Goal: Task Accomplishment & Management: Manage account settings

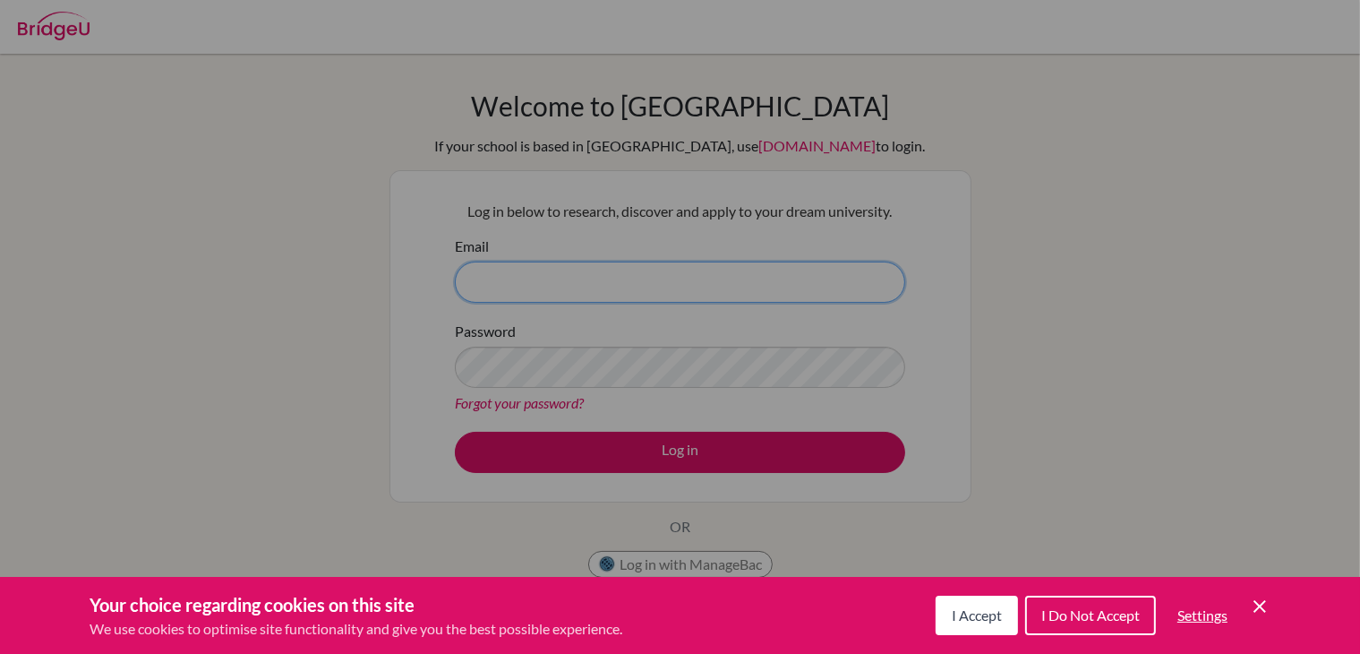
type input "rachel.hollywell@bisvietnam.com"
click at [970, 611] on span "I Accept" at bounding box center [977, 614] width 50 height 17
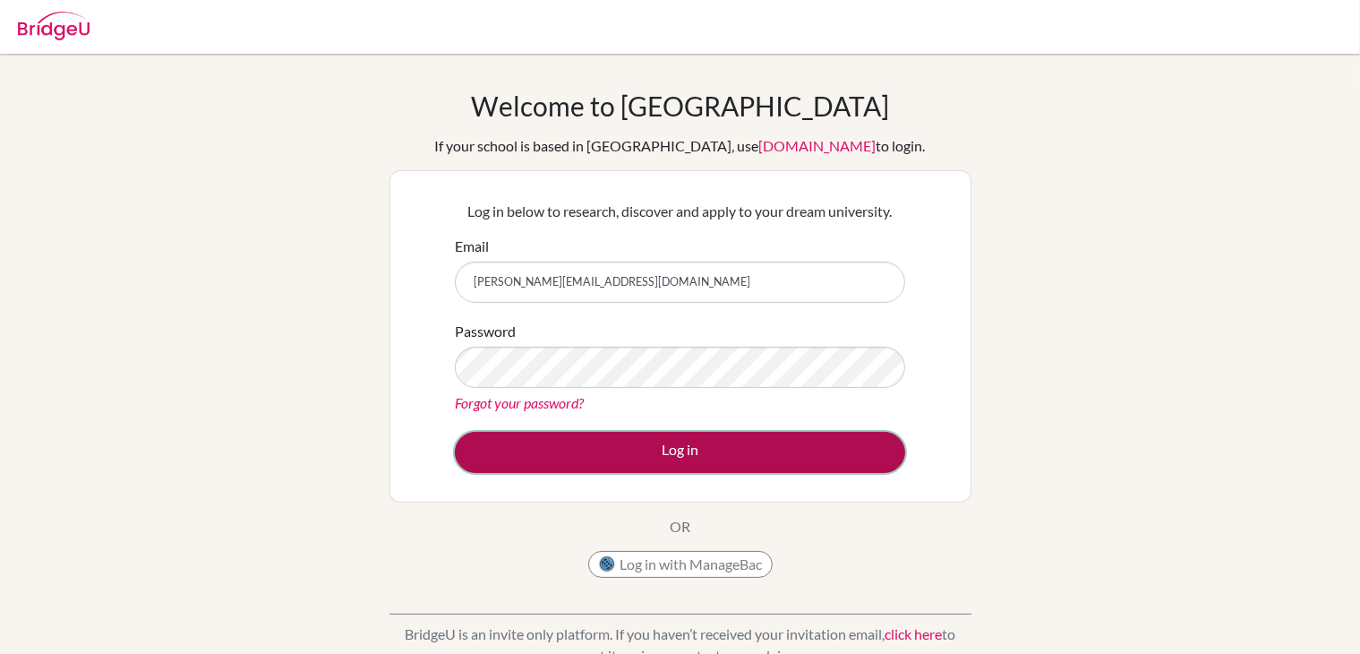
click at [645, 447] on button "Log in" at bounding box center [680, 452] width 450 height 41
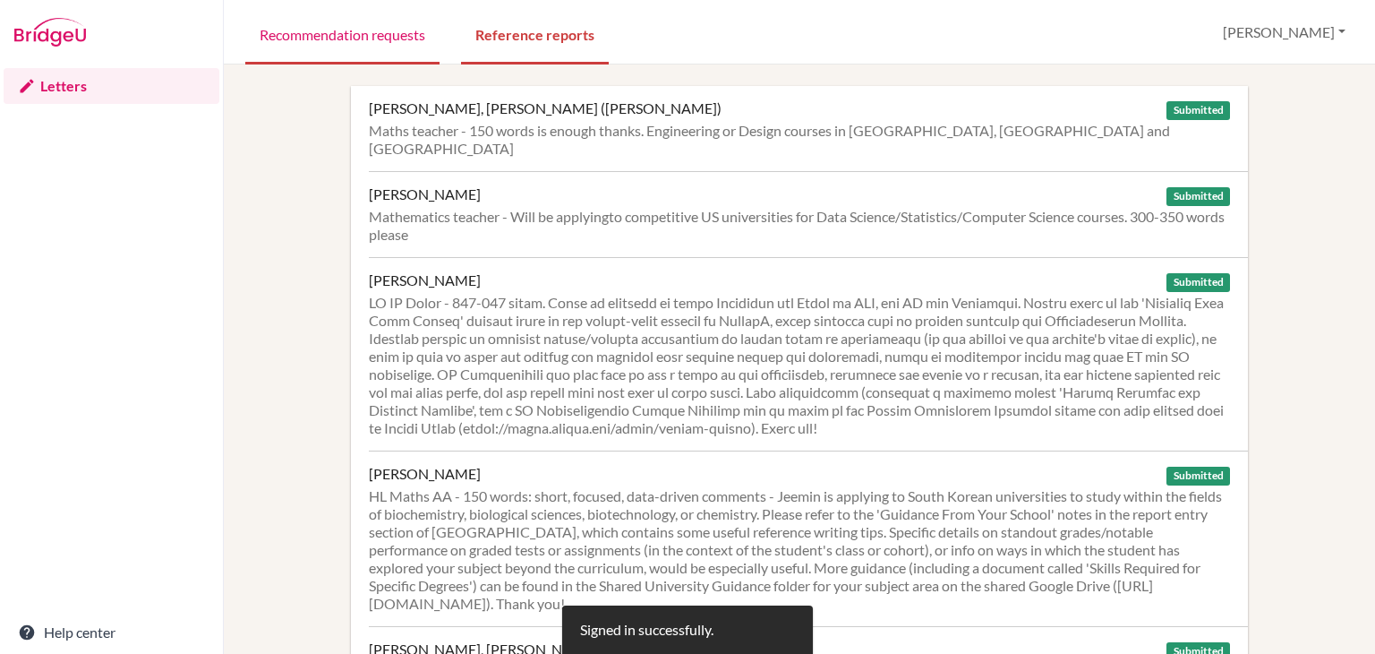
click at [374, 37] on link "Recommendation requests" at bounding box center [342, 34] width 194 height 62
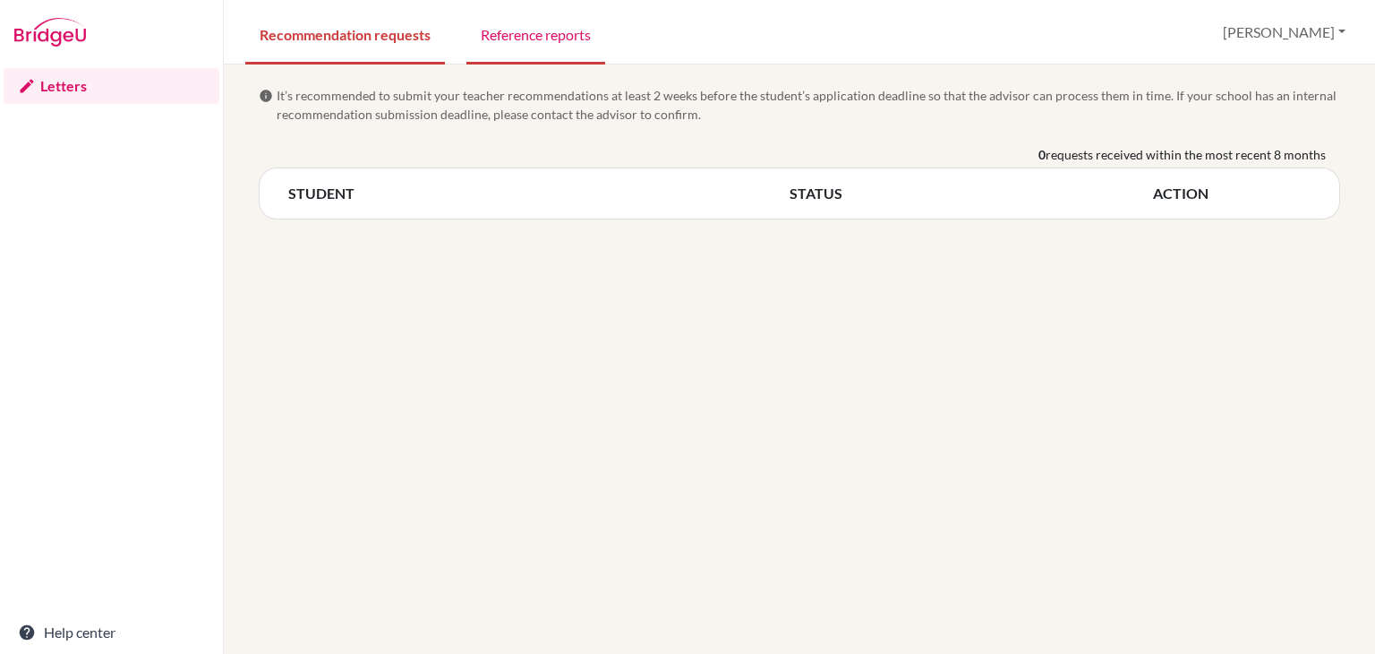
click at [540, 40] on link "Reference reports" at bounding box center [535, 34] width 139 height 62
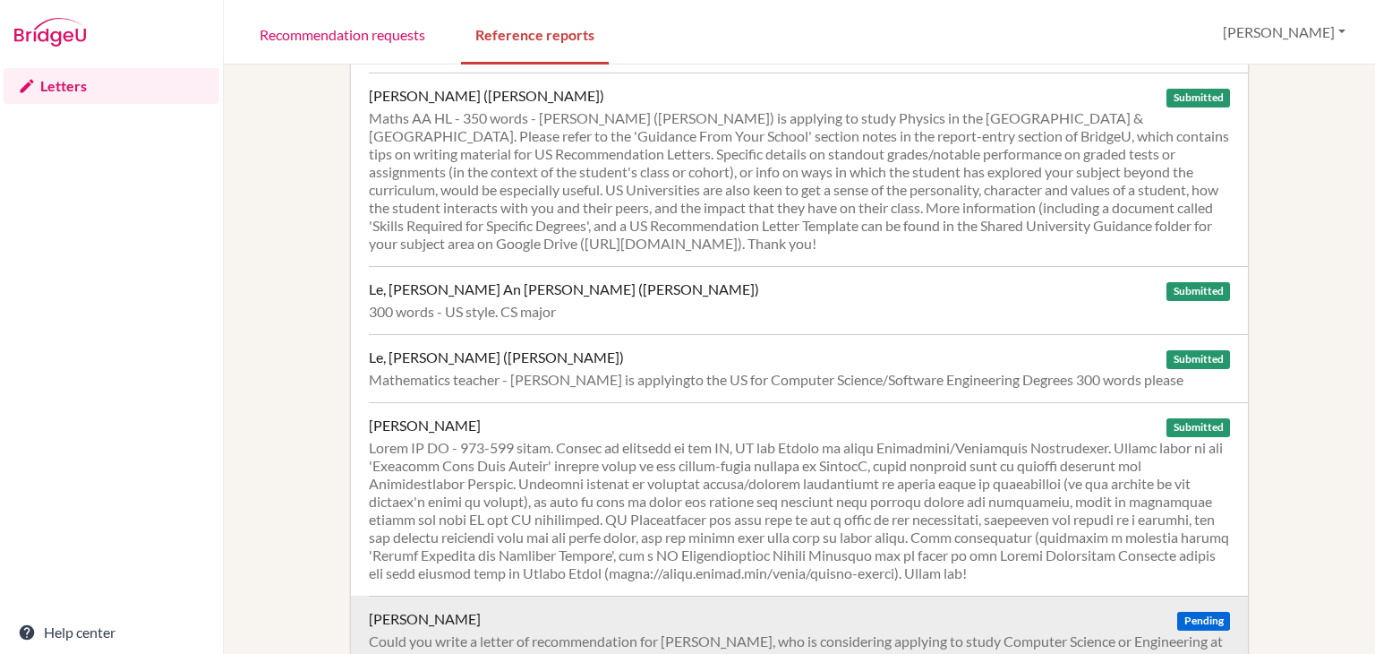
scroll to position [1053, 0]
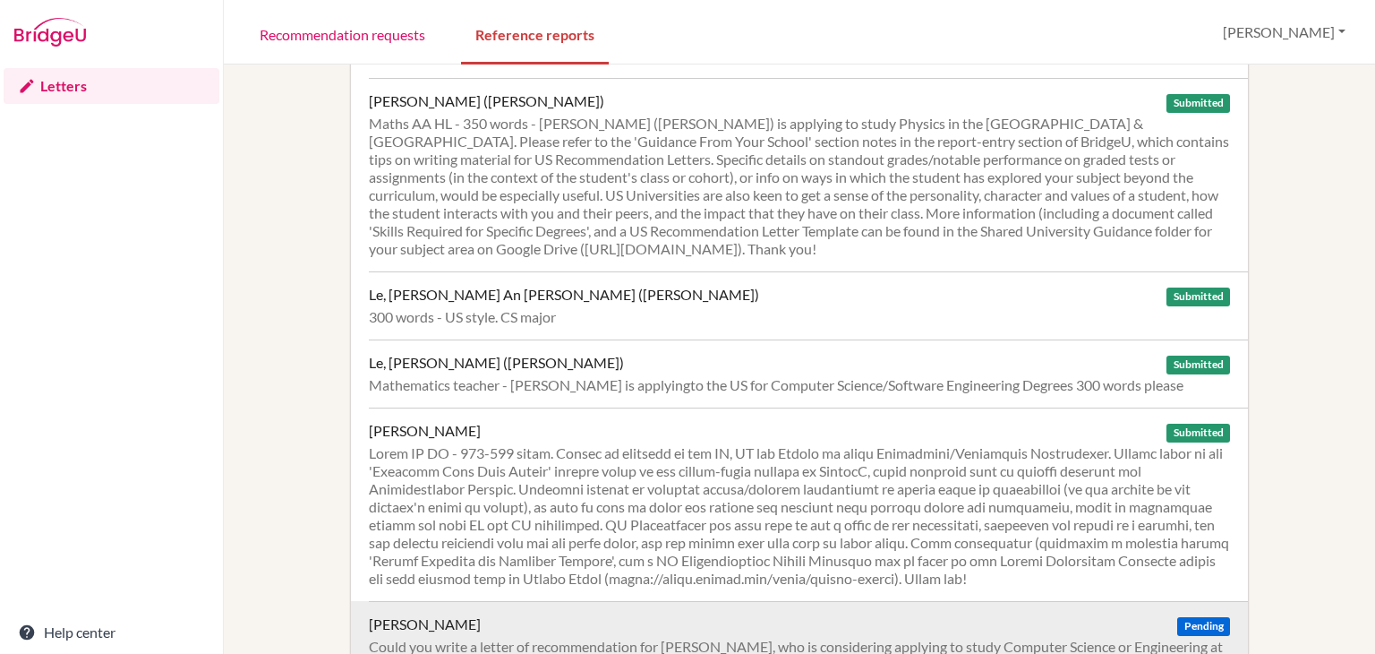
click at [536, 286] on div "Le, Huu An Duc (Jack) Submitted" at bounding box center [799, 295] width 861 height 18
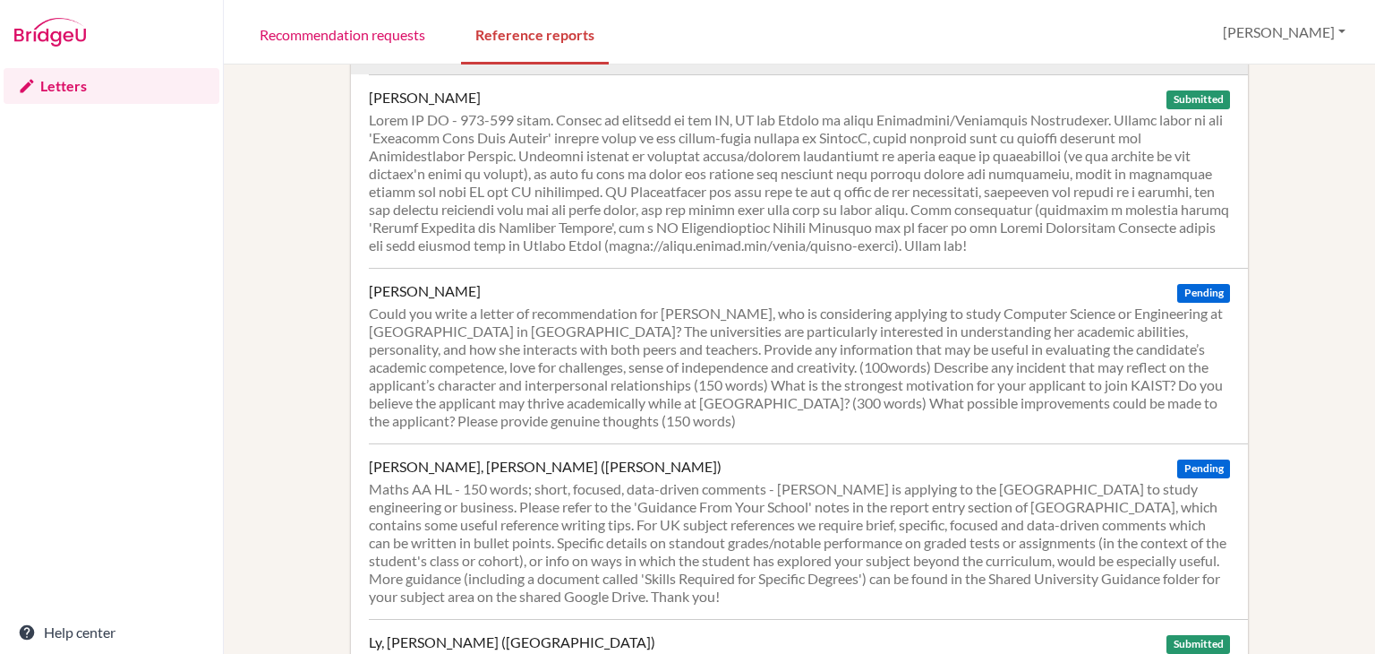
scroll to position [1389, 0]
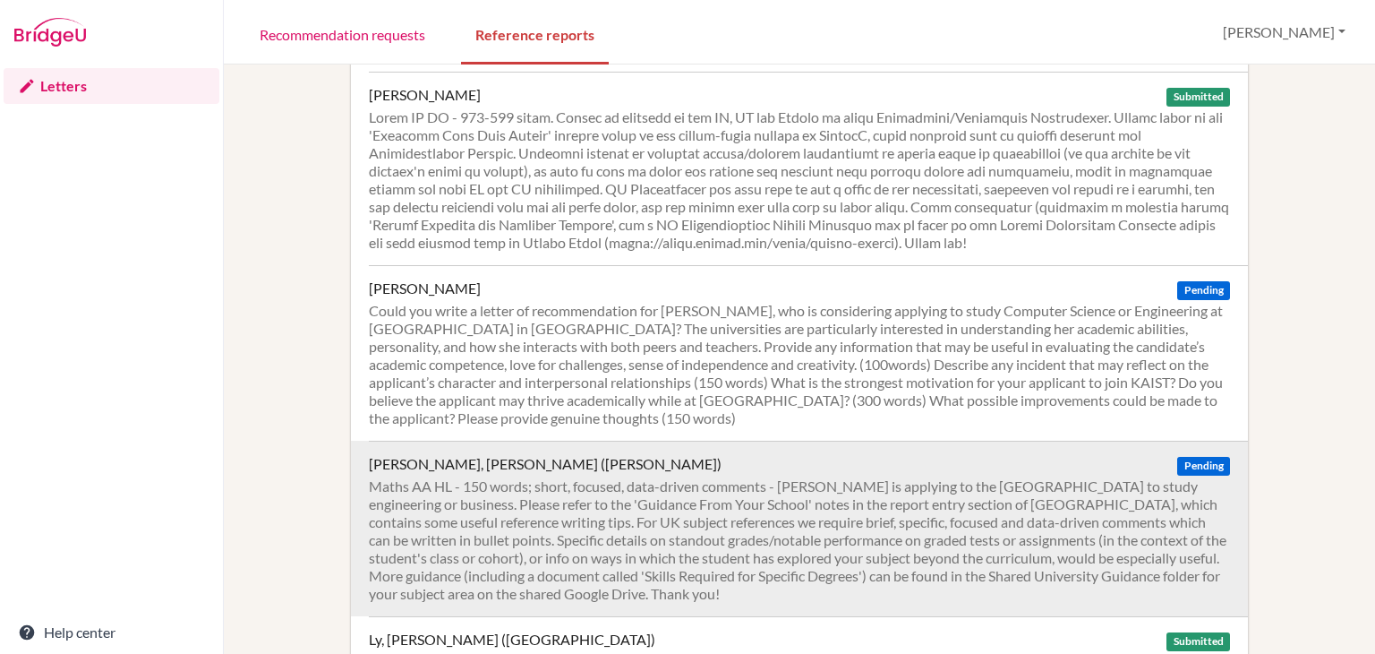
click at [537, 477] on div "Maths AA HL - 150 words; short, focused, data-driven comments - Andy is applyin…" at bounding box center [799, 539] width 861 height 125
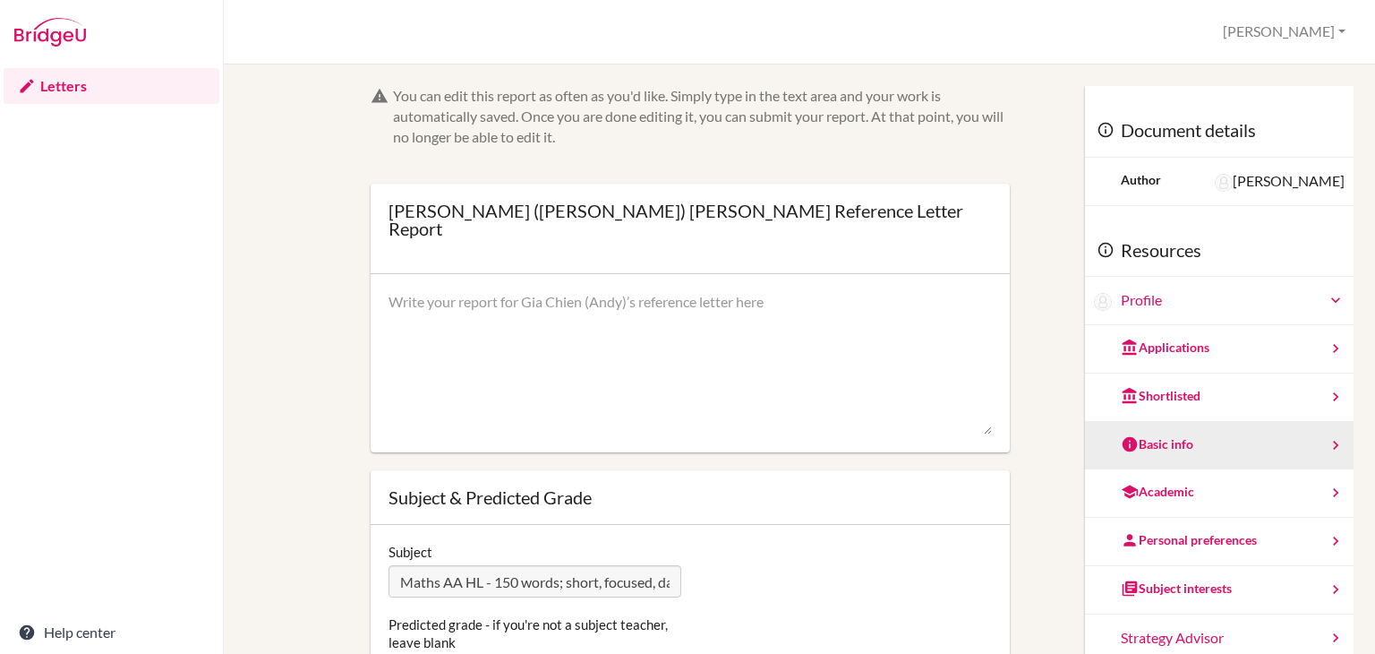
scroll to position [57, 0]
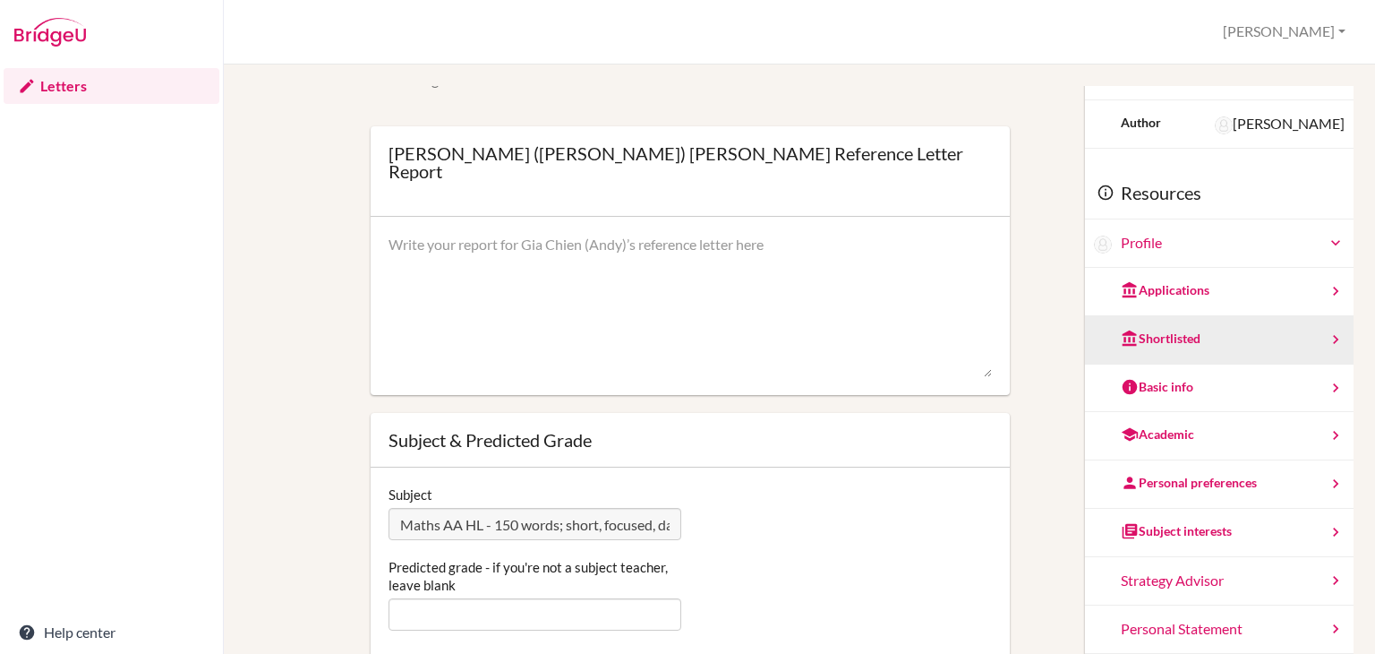
click at [1301, 349] on div "Shortlisted" at bounding box center [1219, 340] width 269 height 48
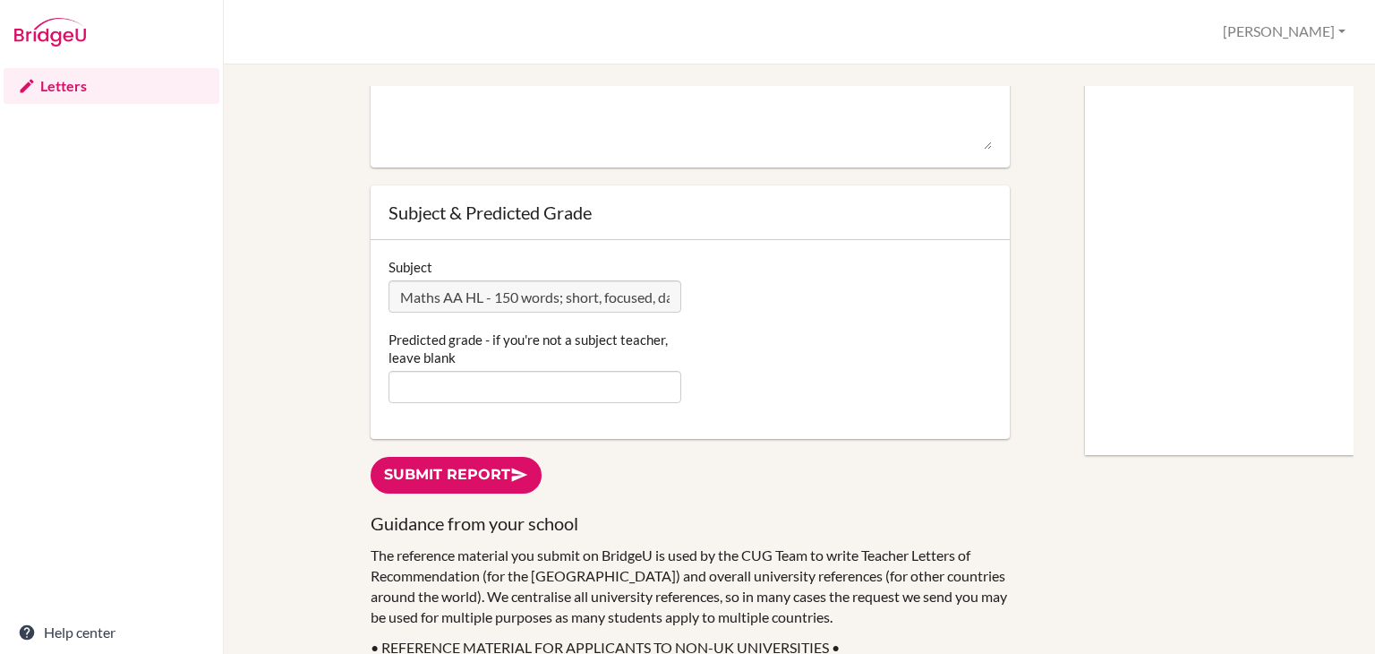
scroll to position [0, 0]
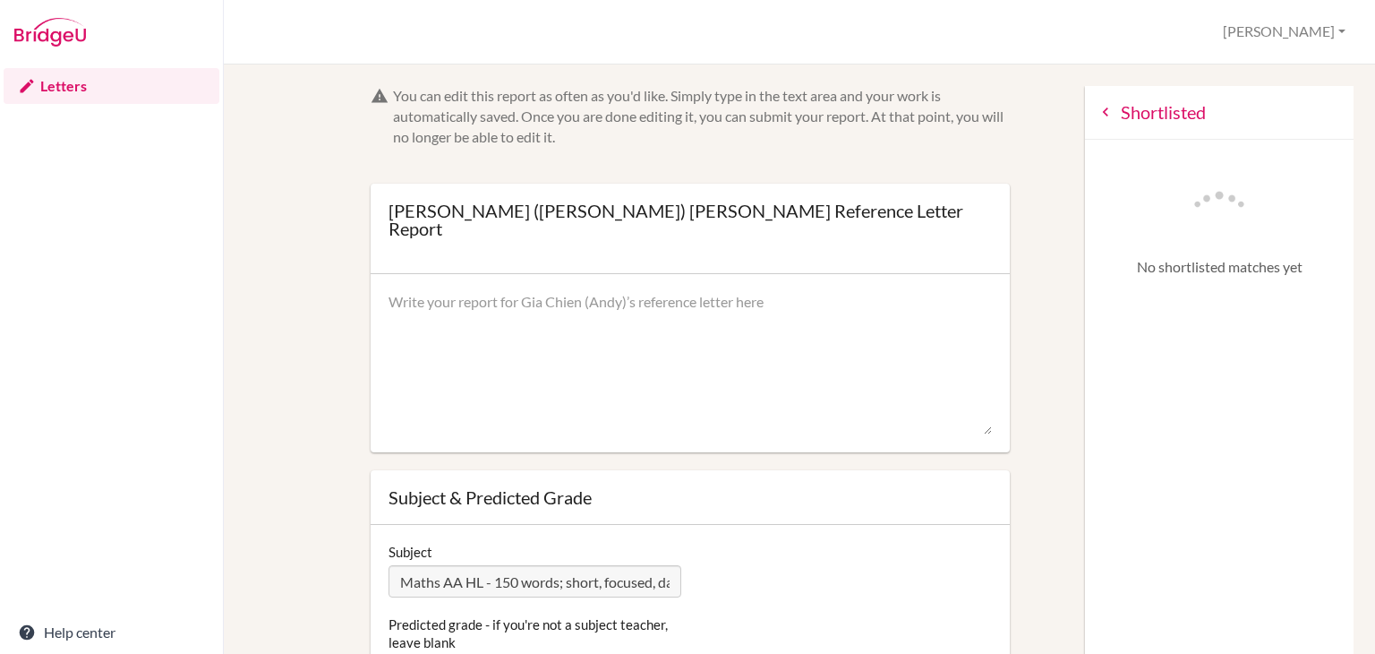
click at [1085, 96] on div "Shortlisted" at bounding box center [1219, 113] width 269 height 54
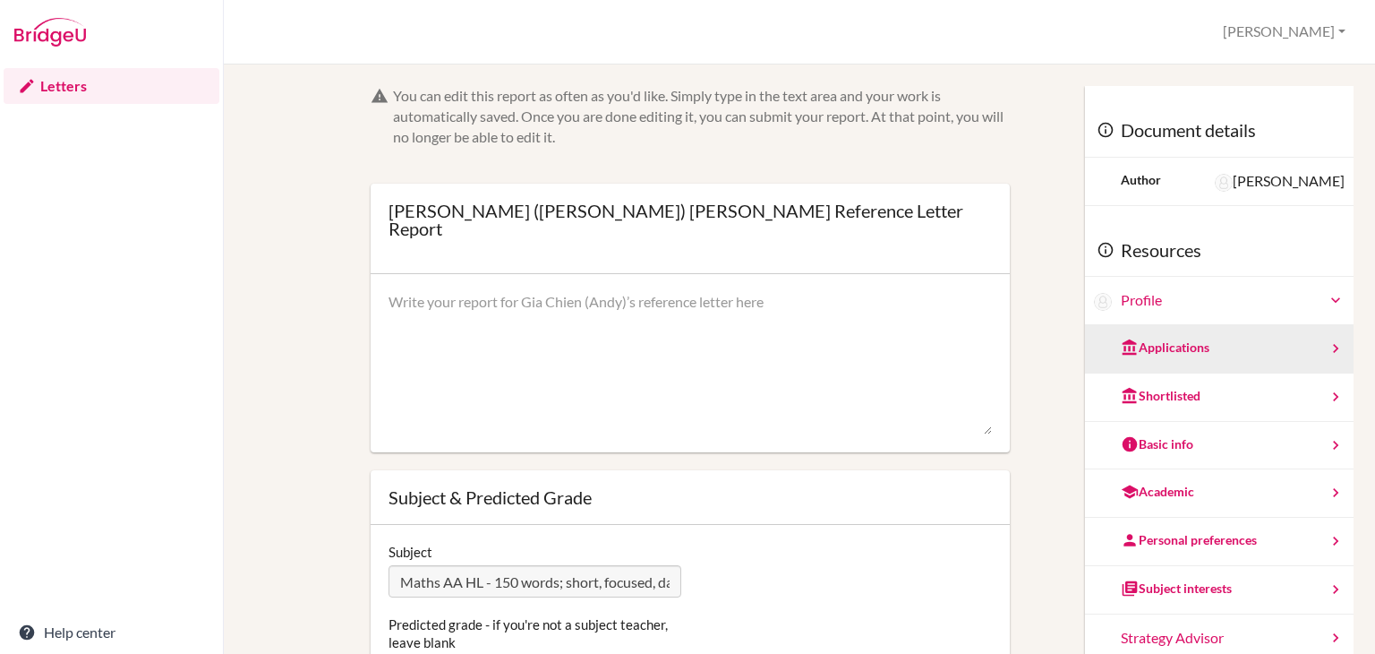
click at [1189, 355] on div "Applications" at bounding box center [1219, 349] width 269 height 48
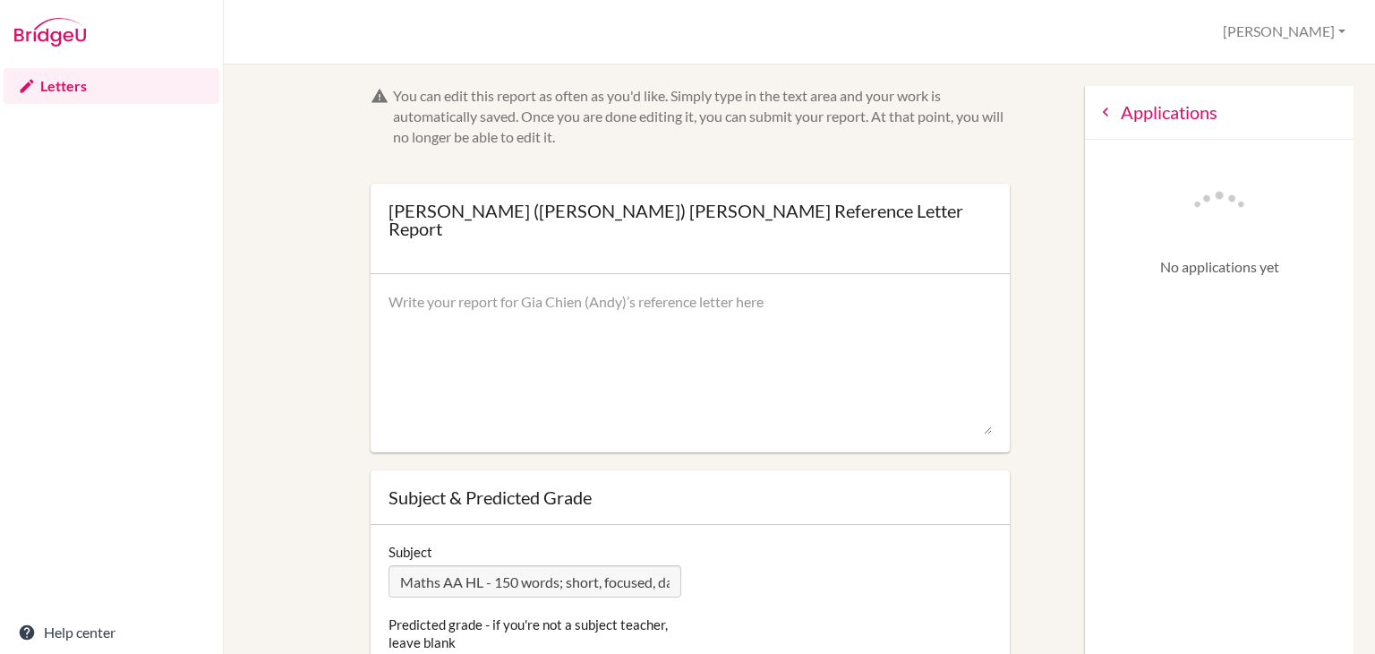
click at [1097, 115] on icon at bounding box center [1106, 112] width 18 height 18
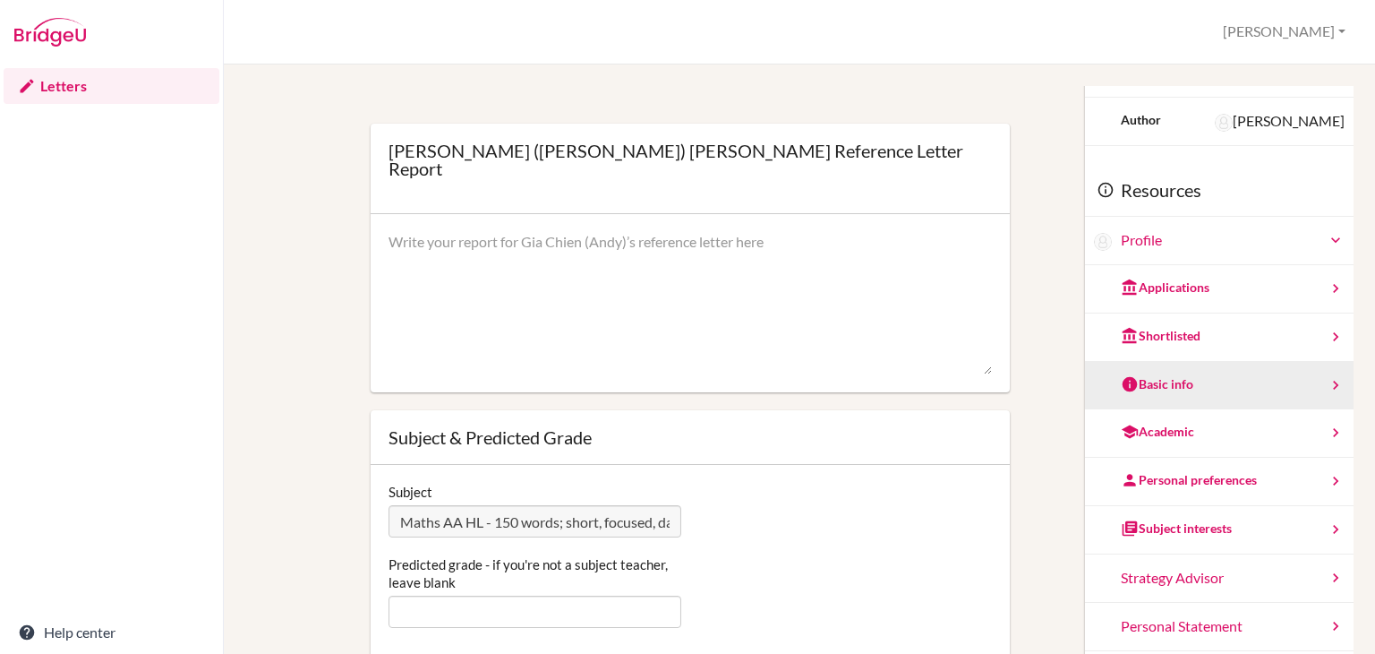
scroll to position [61, 0]
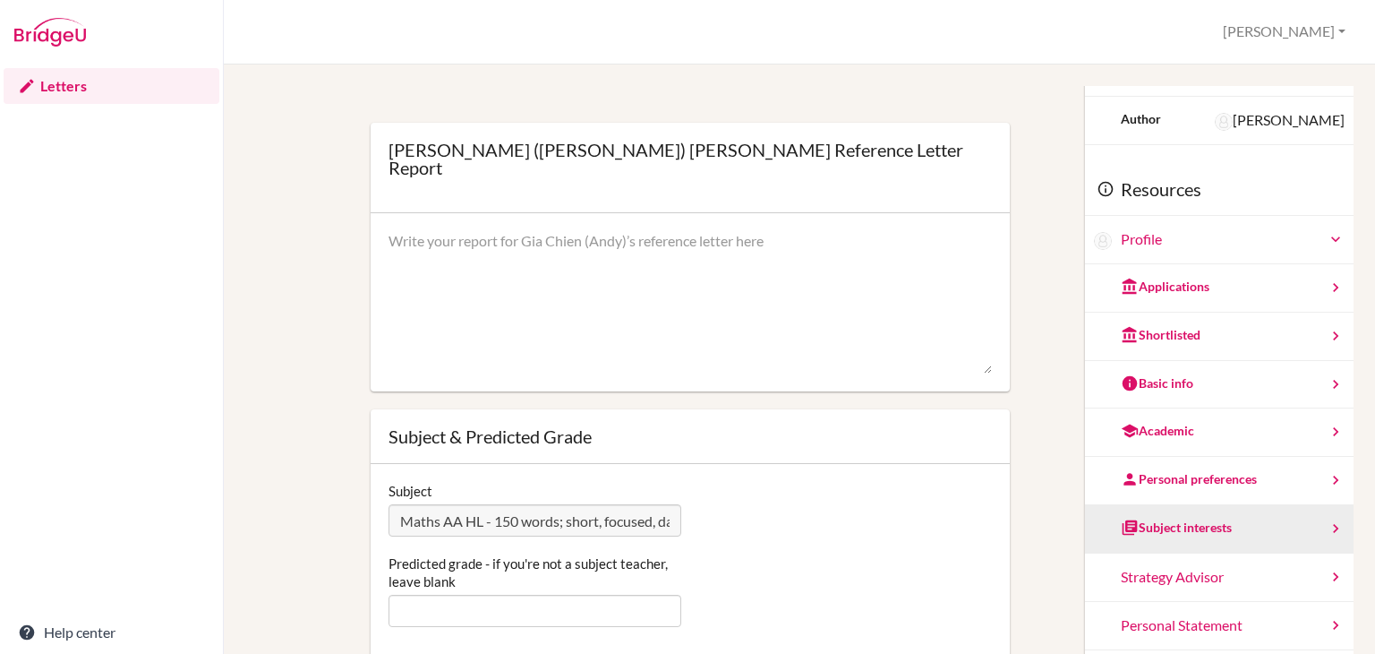
click at [1184, 542] on div "Subject interests" at bounding box center [1219, 529] width 269 height 48
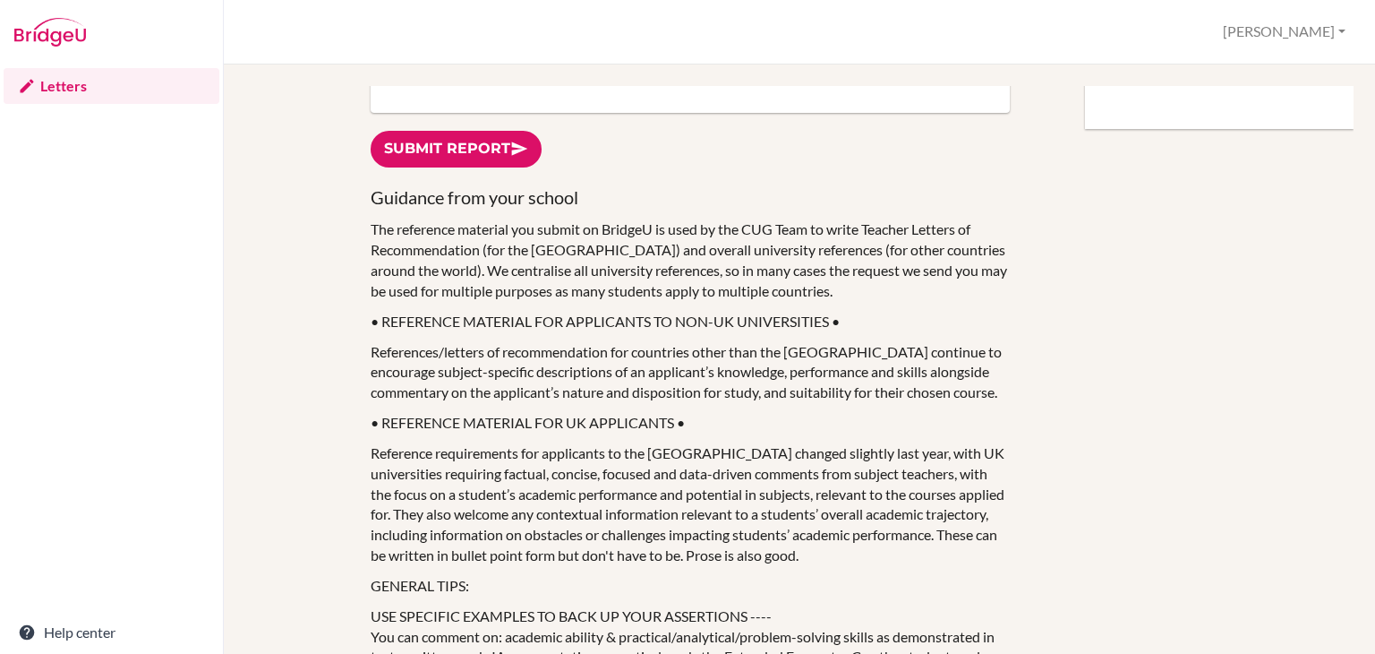
scroll to position [621, 0]
